Goal: Transaction & Acquisition: Book appointment/travel/reservation

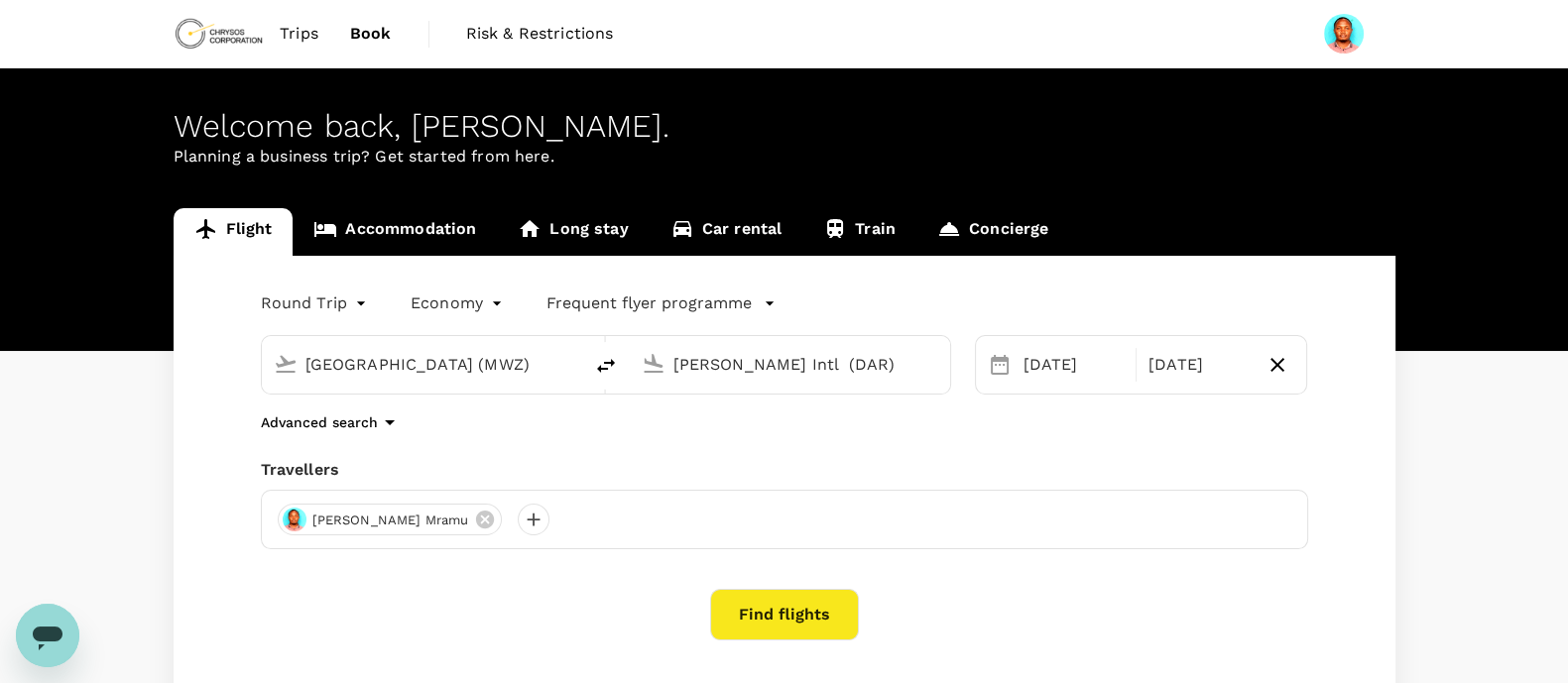
click at [300, 39] on span "Trips" at bounding box center [299, 34] width 39 height 24
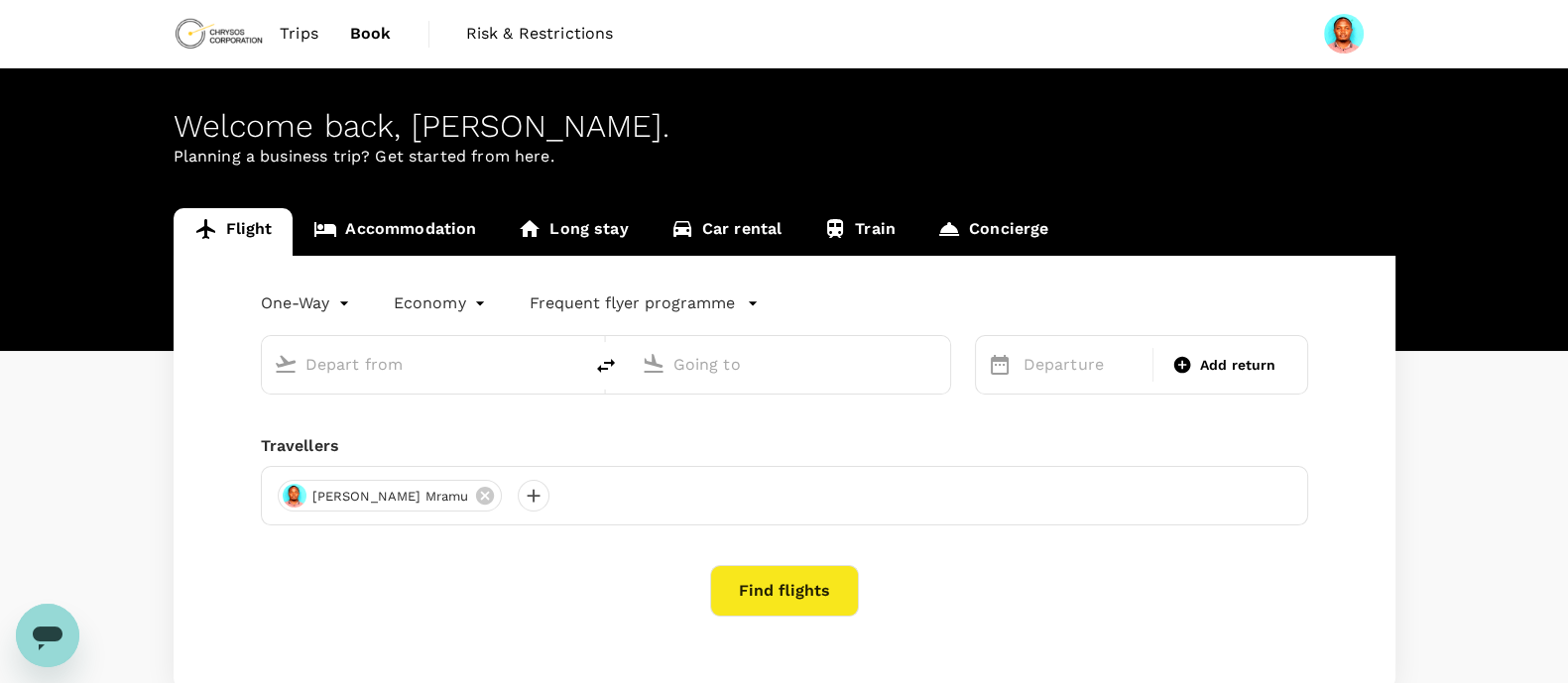
type input "roundtrip"
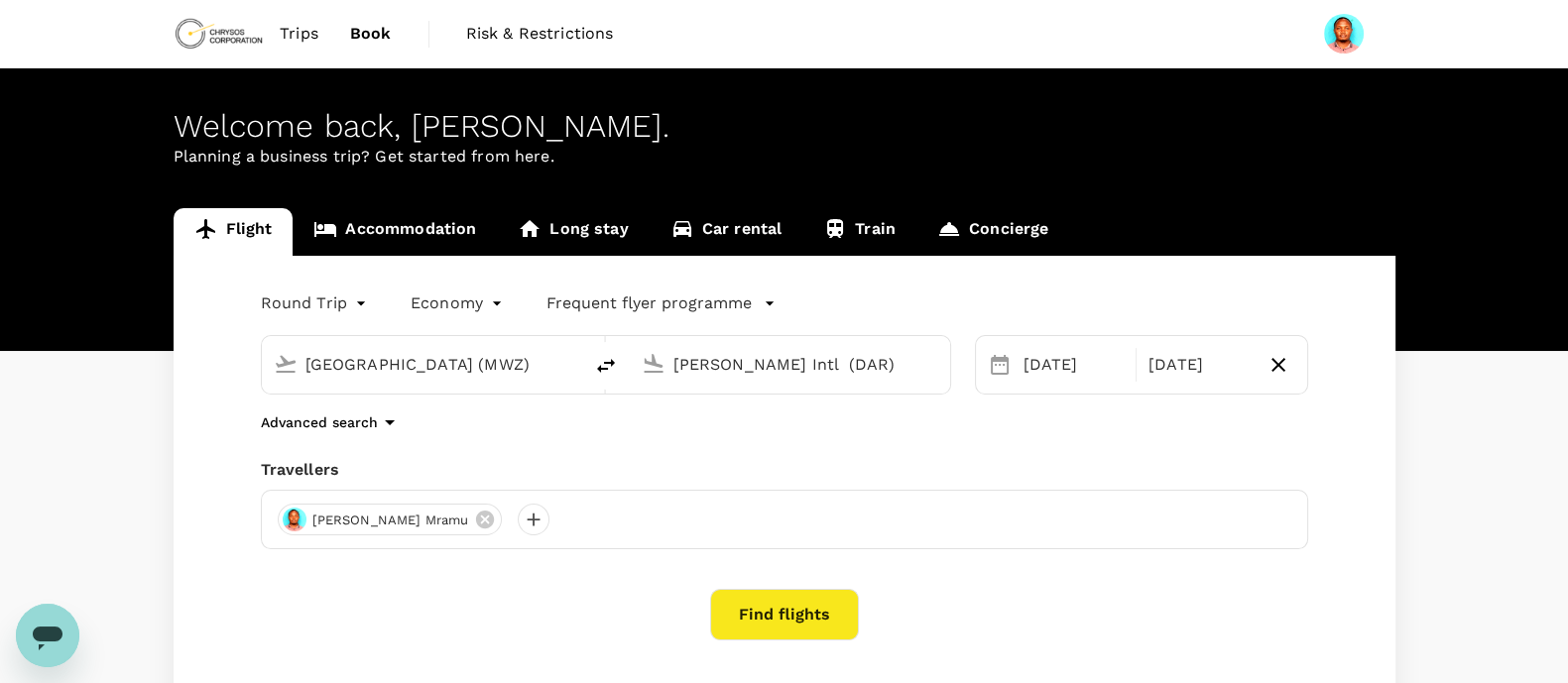
type input "[GEOGRAPHIC_DATA] (MWZ)"
type input "[PERSON_NAME] Intl (DAR)"
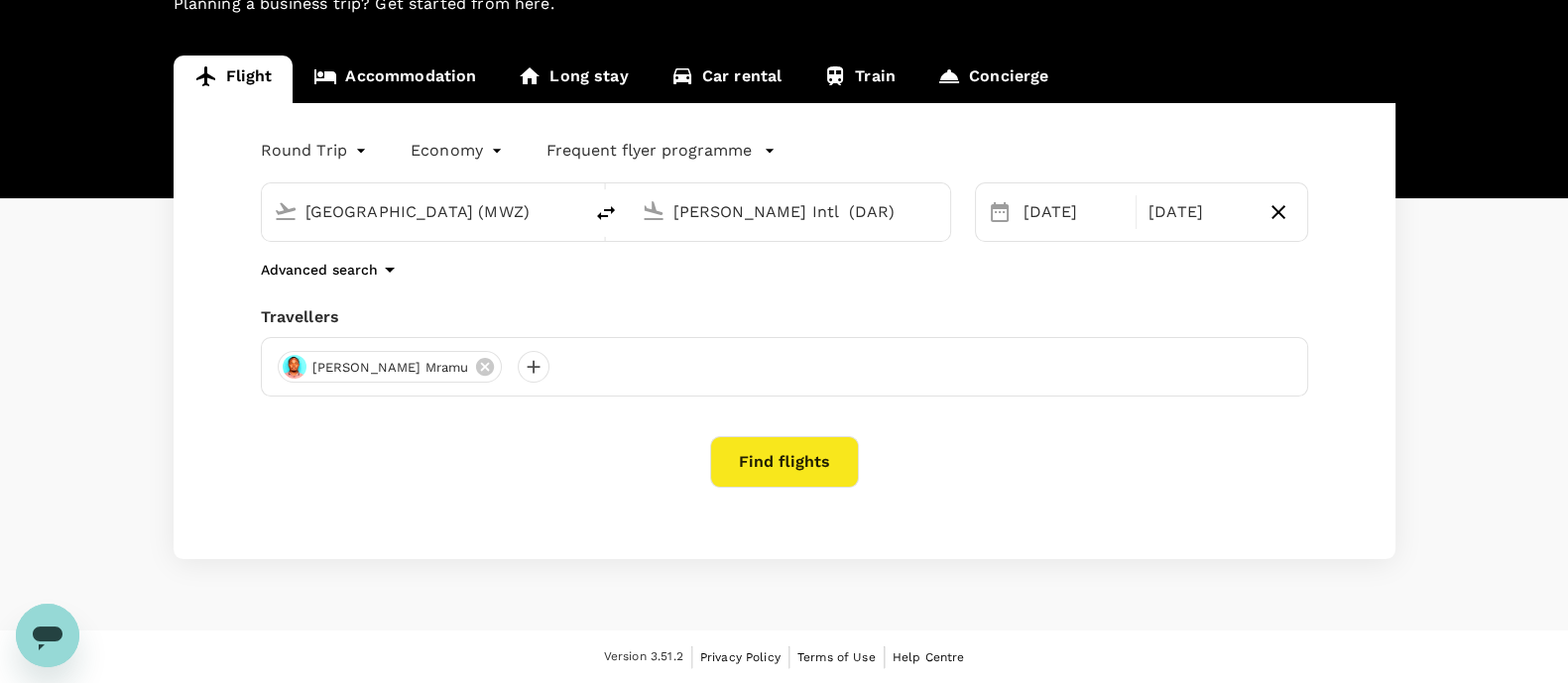
scroll to position [29, 0]
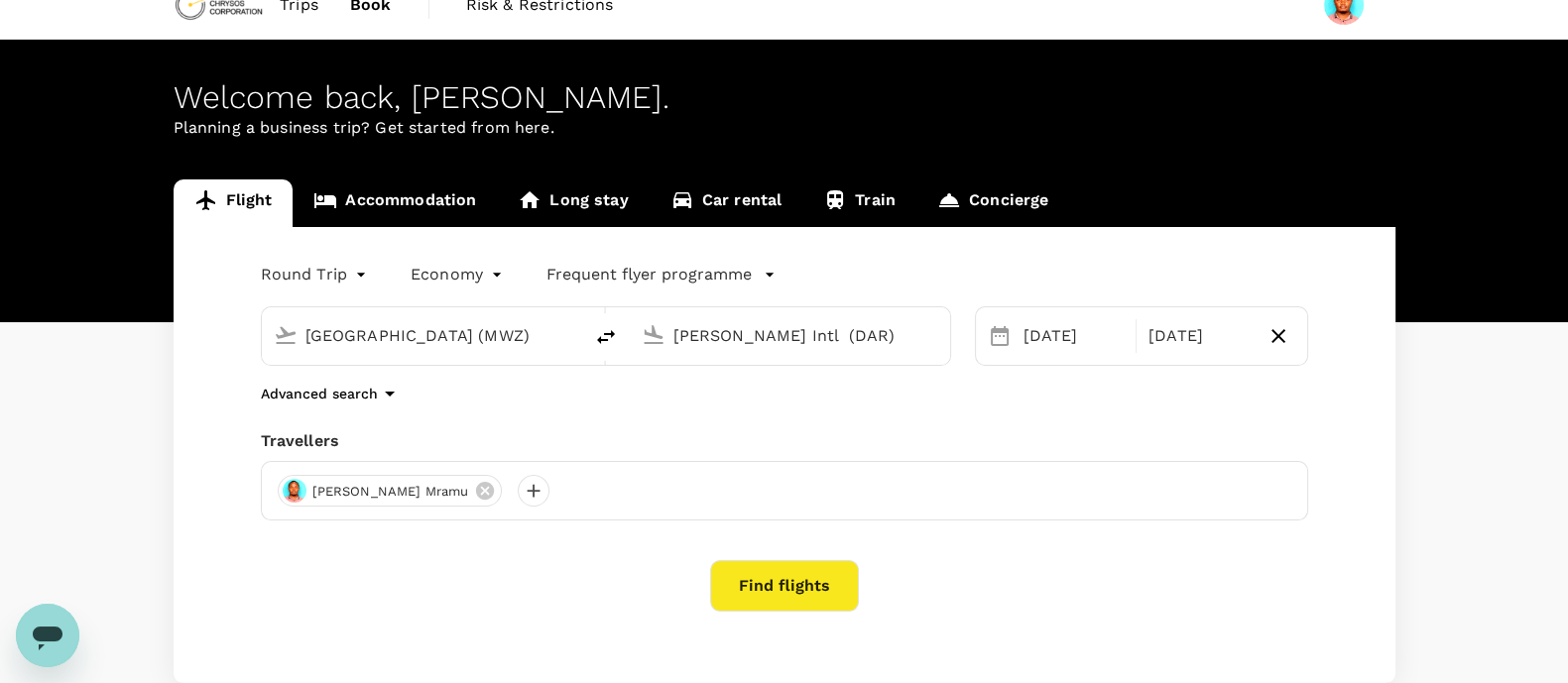
click at [293, 2] on span "Trips" at bounding box center [299, 5] width 39 height 24
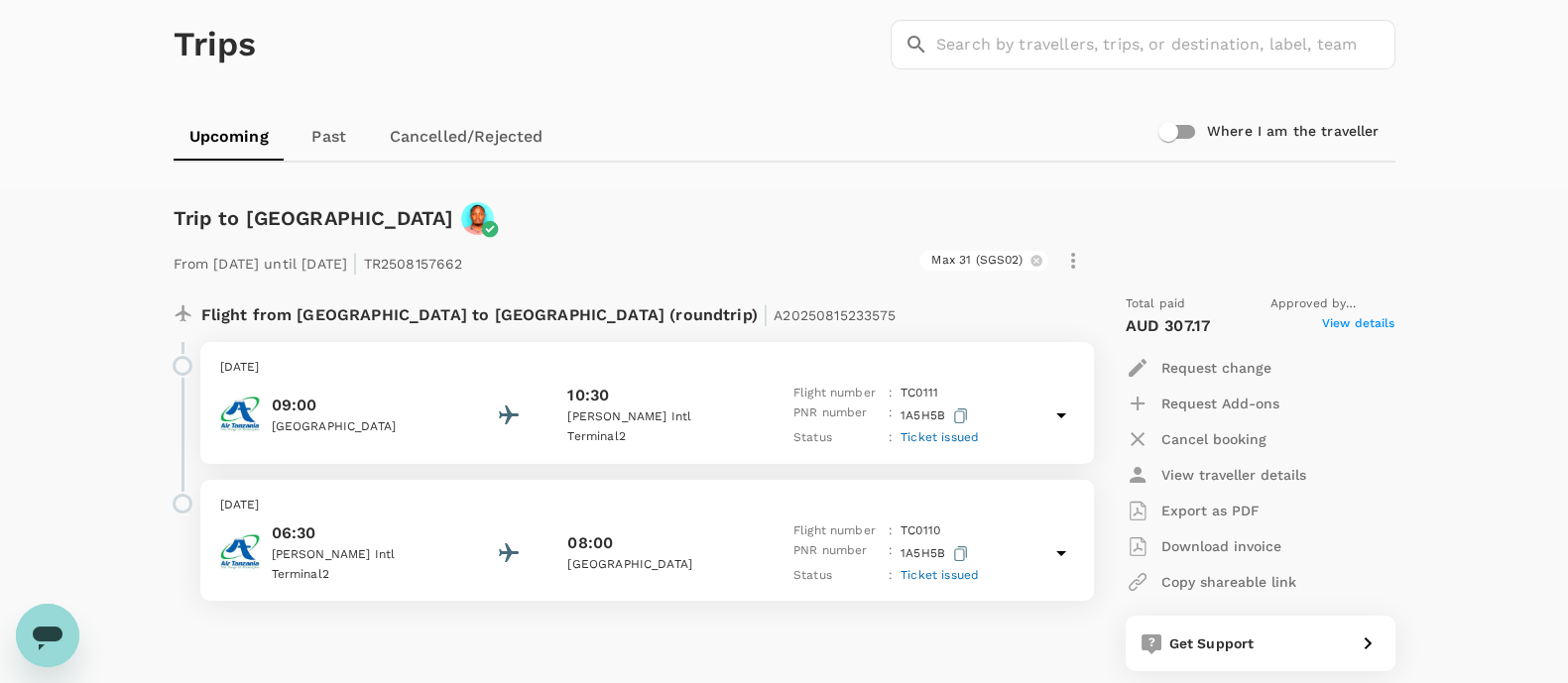
scroll to position [123, 0]
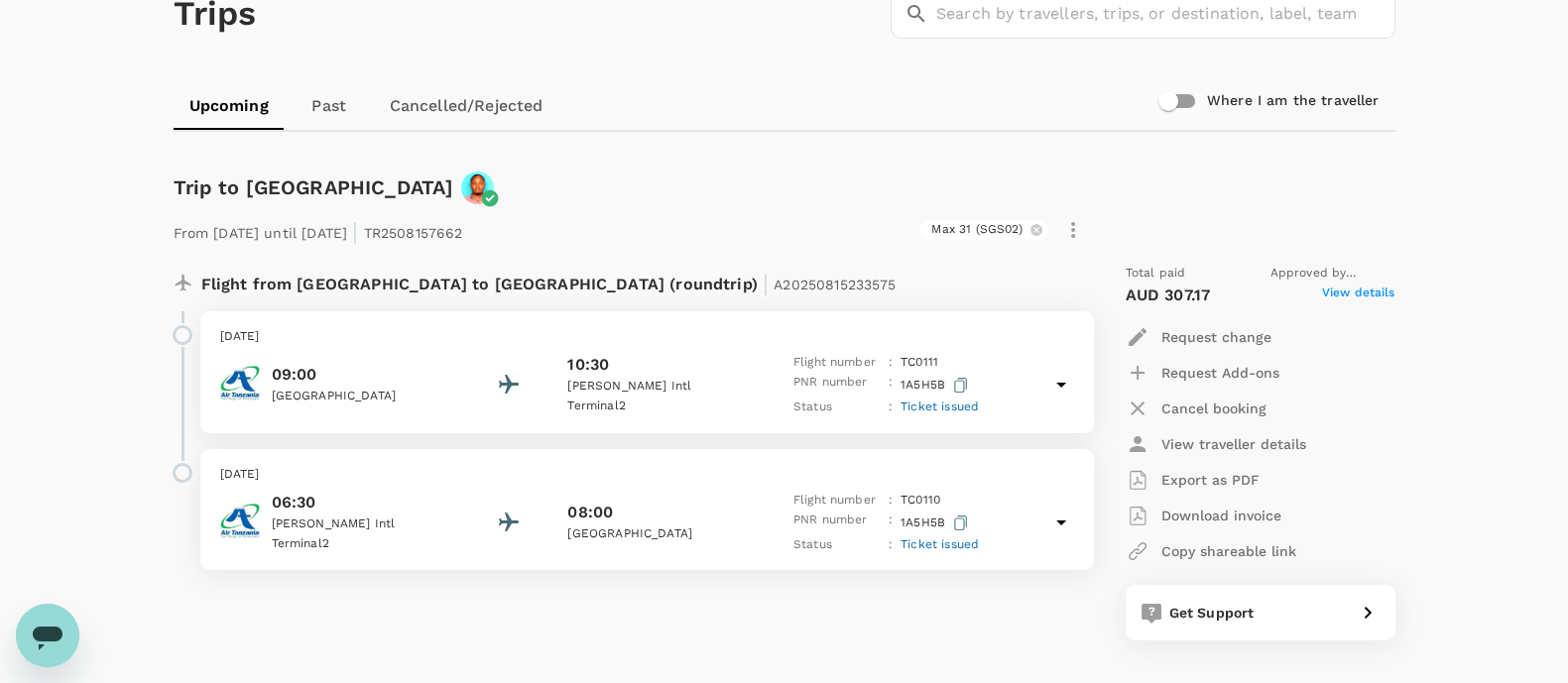
click at [838, 175] on div "From 08 Sep 2025 until 22 Sep 2025 | TR2508157662 Max 31 (SGS02) Flight from Ta…" at bounding box center [769, 422] width 1254 height 500
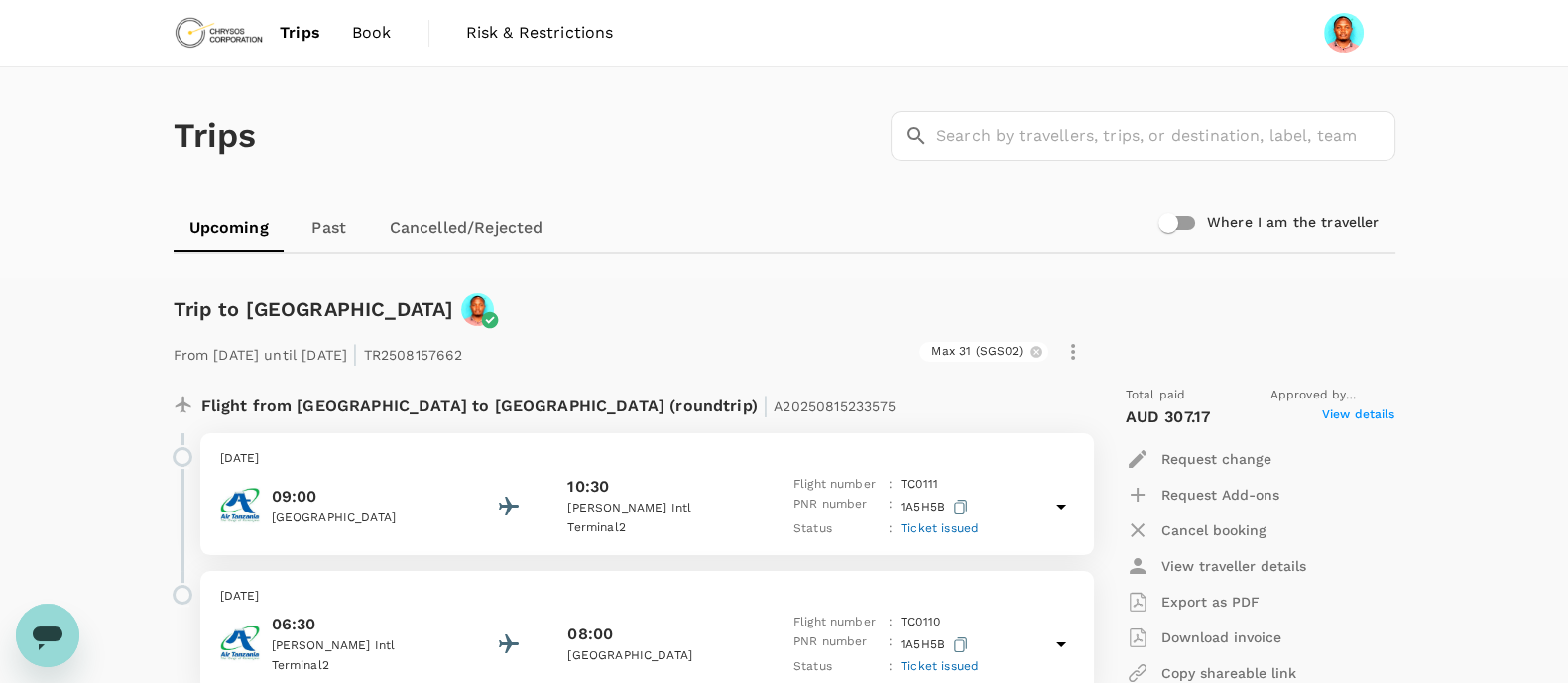
scroll to position [0, 0]
